Goal: Book appointment/travel/reservation

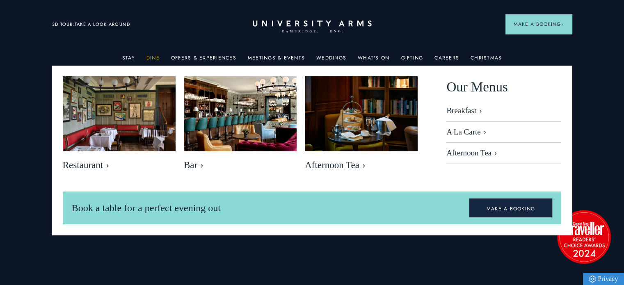
click at [151, 56] on link "Dine" at bounding box center [153, 60] width 13 height 11
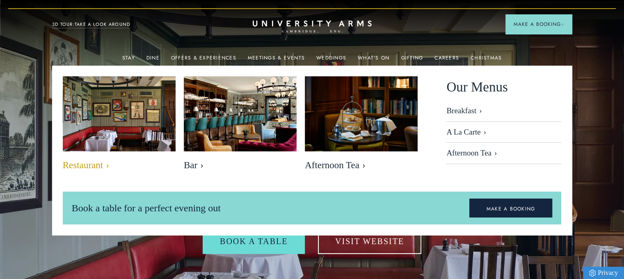
click at [92, 165] on span "Restaurant" at bounding box center [119, 165] width 113 height 11
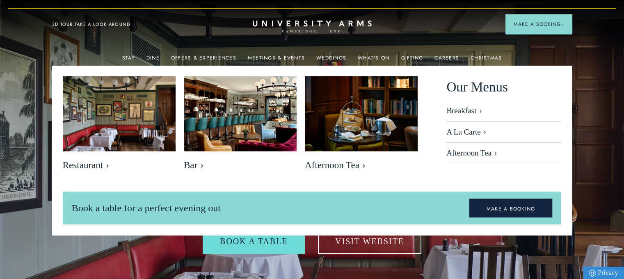
click at [156, 26] on div "Stay Suites Superior Rooms Classic Rooms Cosy Rooms Dine Restaurant Bar Afterno…" at bounding box center [312, 24] width 520 height 10
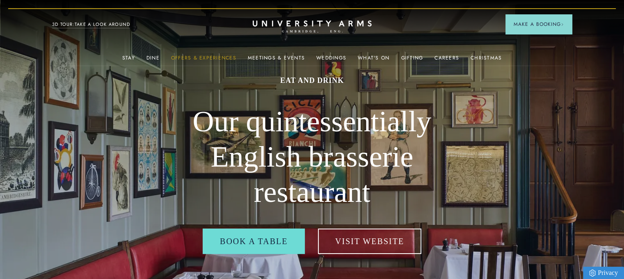
click at [198, 60] on link "Offers & Experiences" at bounding box center [203, 60] width 65 height 11
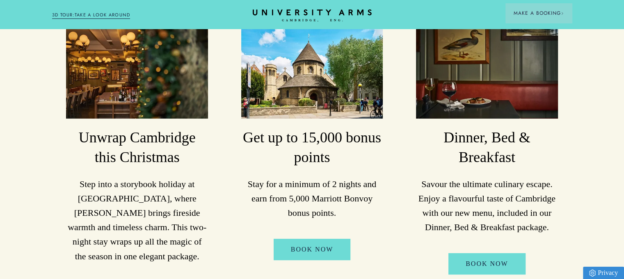
scroll to position [186, 0]
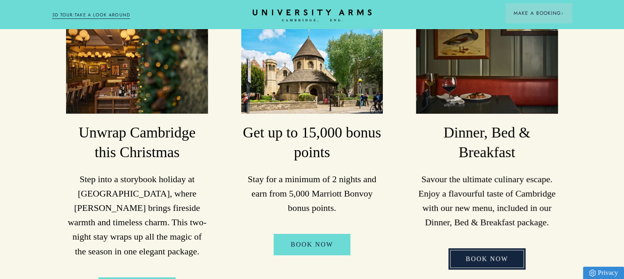
click at [478, 252] on link "Book Now" at bounding box center [487, 258] width 77 height 21
